Goal: Transaction & Acquisition: Purchase product/service

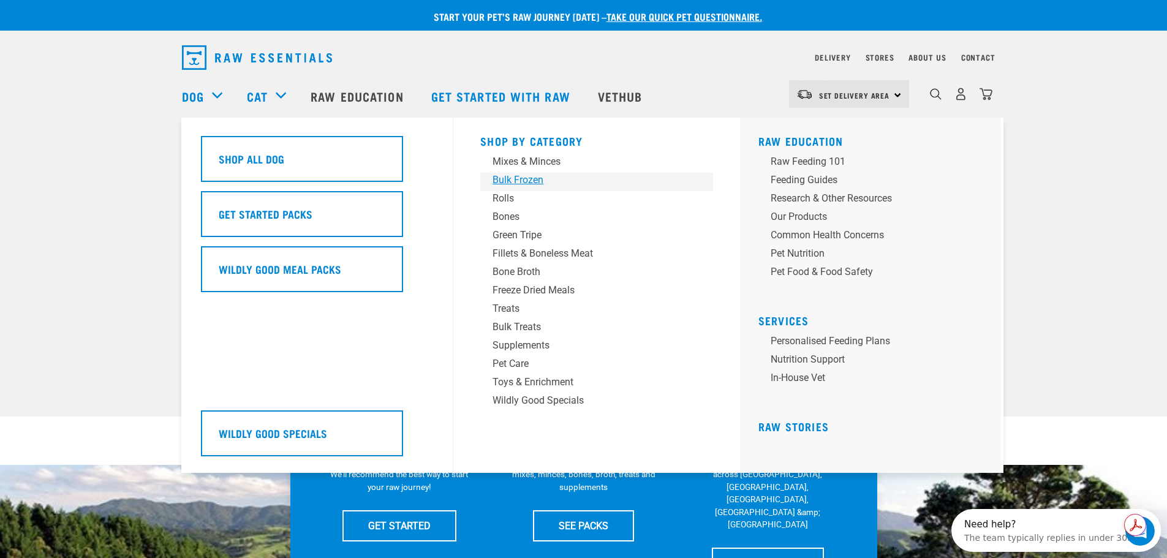
click at [513, 181] on div "Bulk Frozen" at bounding box center [587, 180] width 191 height 15
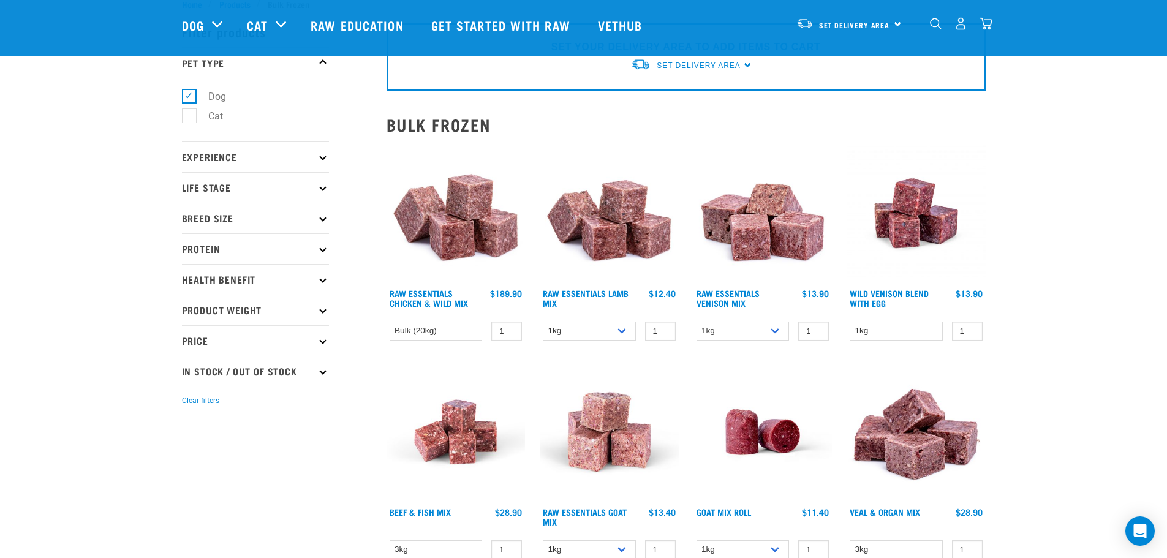
scroll to position [61, 0]
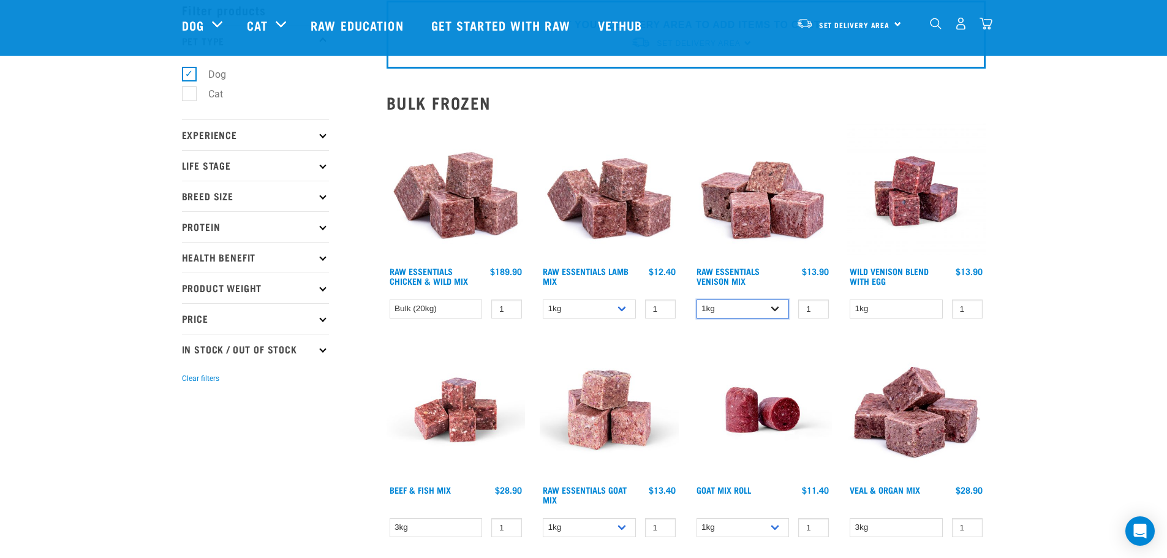
click at [782, 310] on select "1kg 3kg" at bounding box center [742, 308] width 93 height 19
select select "712"
click at [696, 299] on select "1kg 3kg" at bounding box center [742, 308] width 93 height 19
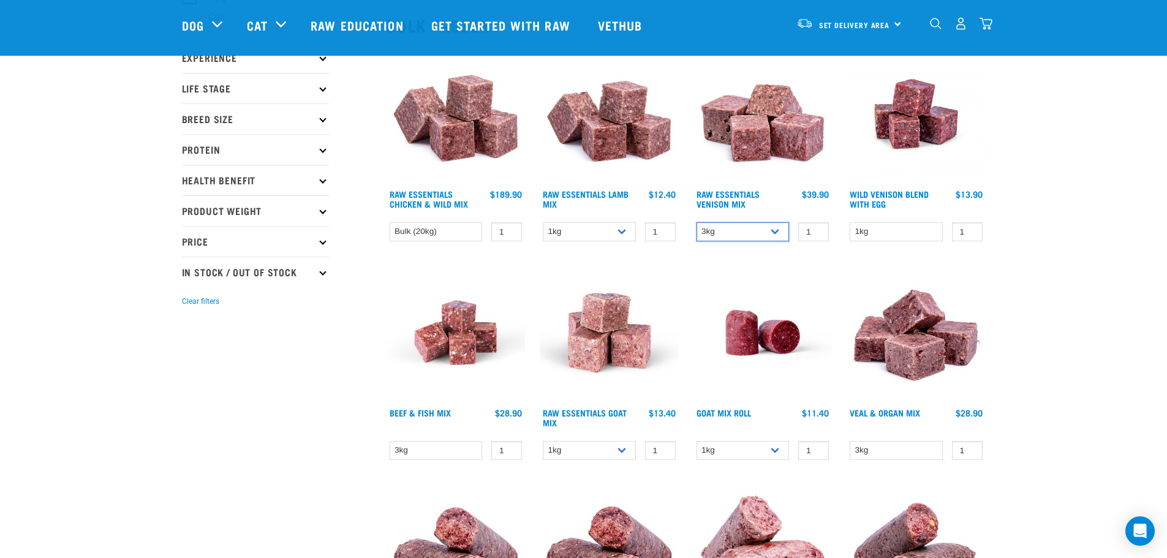
scroll to position [122, 0]
